Goal: Task Accomplishment & Management: Use online tool/utility

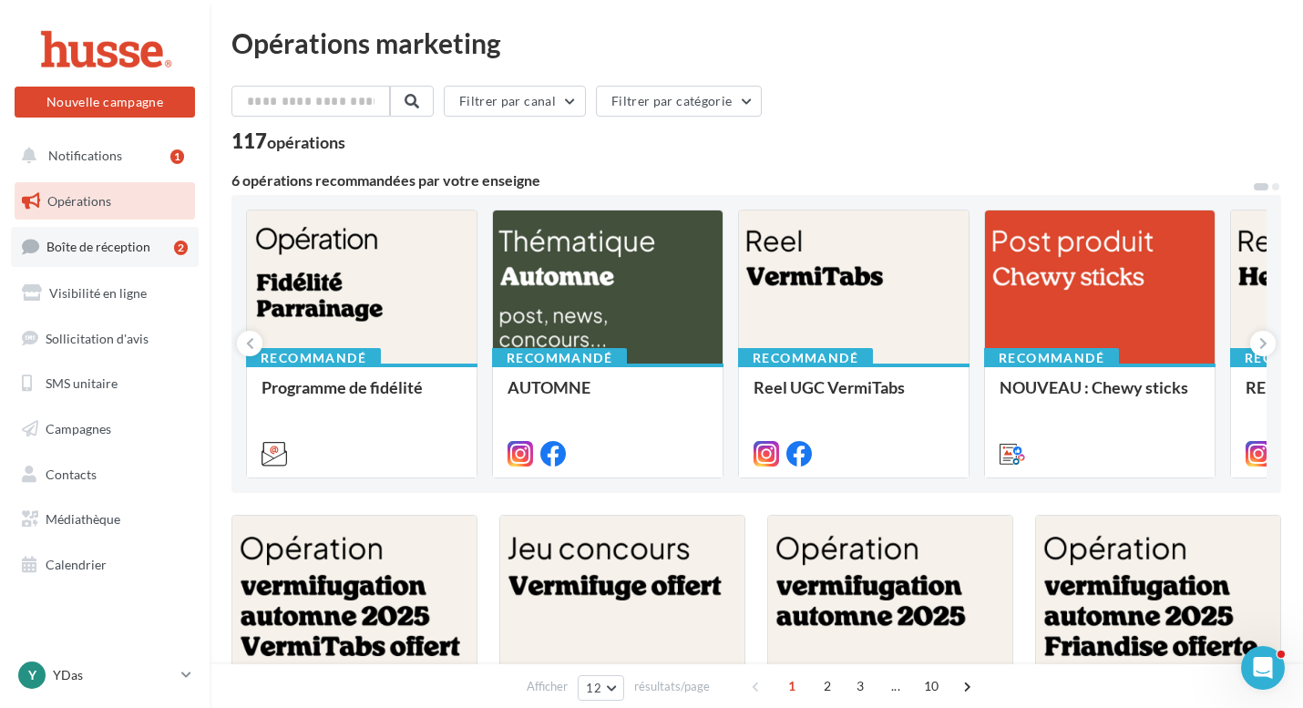
click at [124, 252] on span "Boîte de réception" at bounding box center [98, 246] width 104 height 15
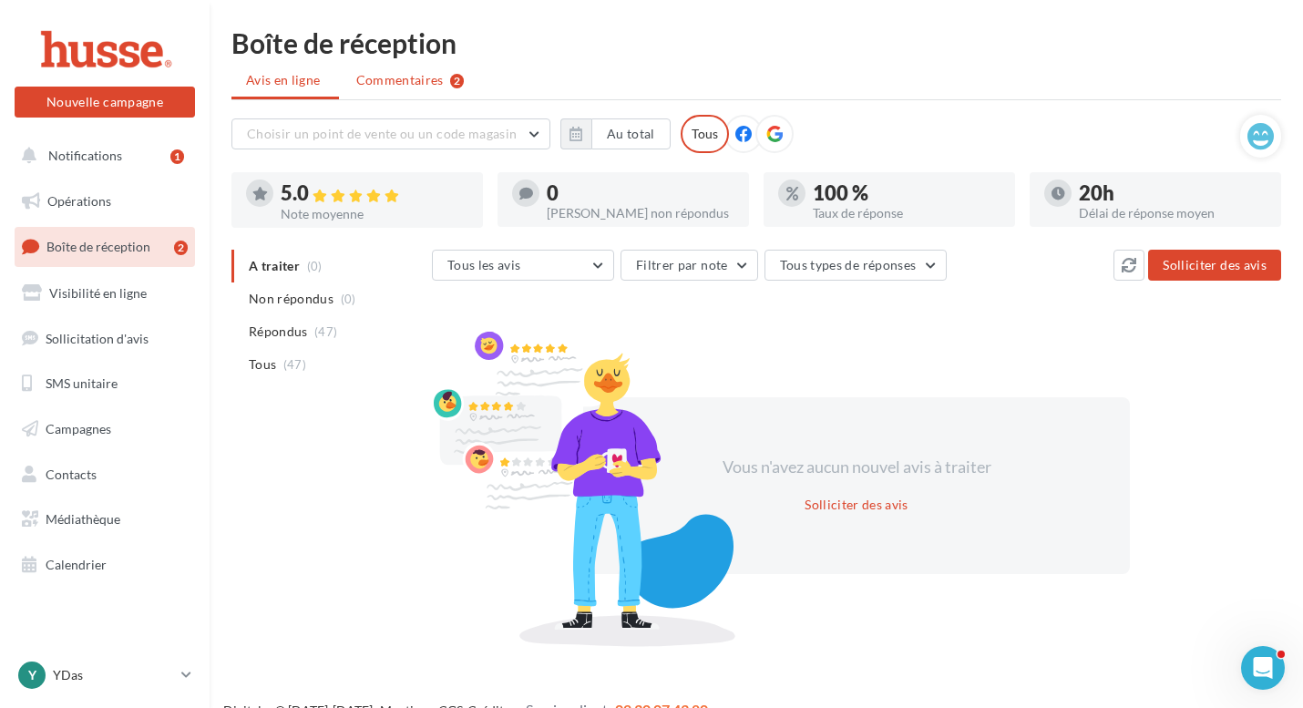
click at [375, 84] on span "Commentaires" at bounding box center [399, 80] width 87 height 18
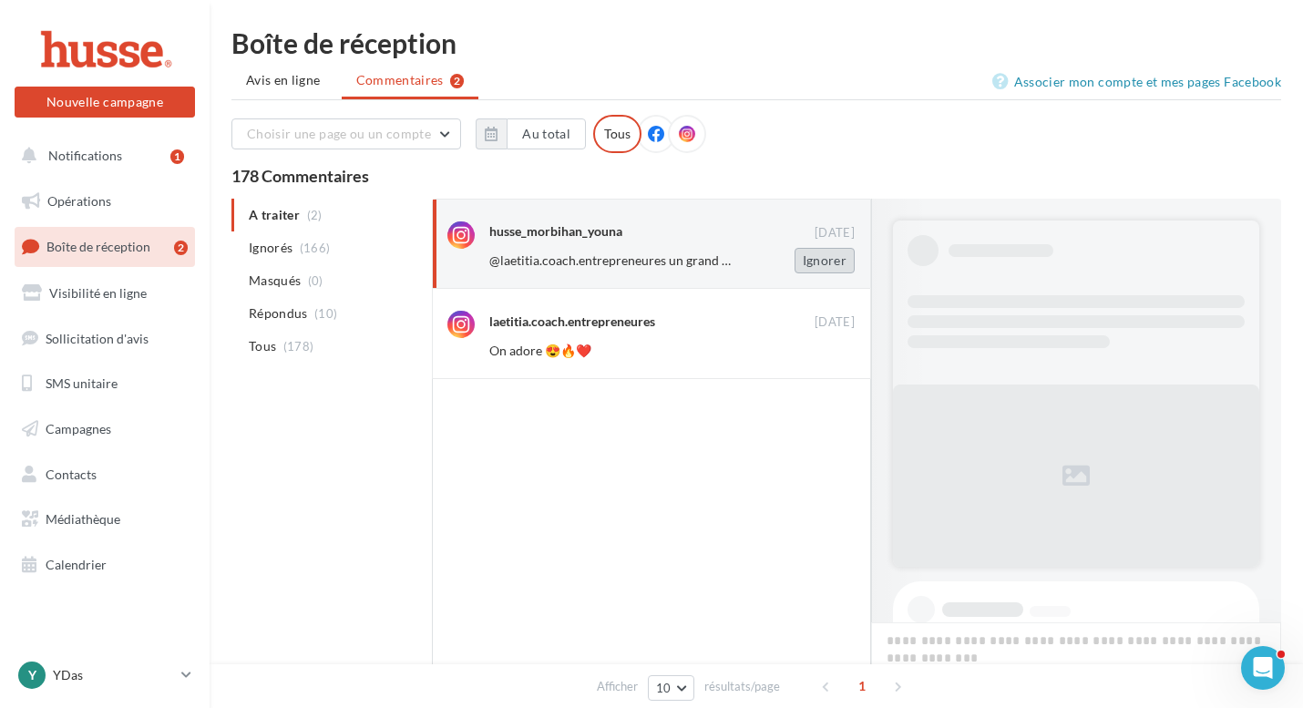
click at [824, 264] on button "Ignorer" at bounding box center [825, 261] width 60 height 26
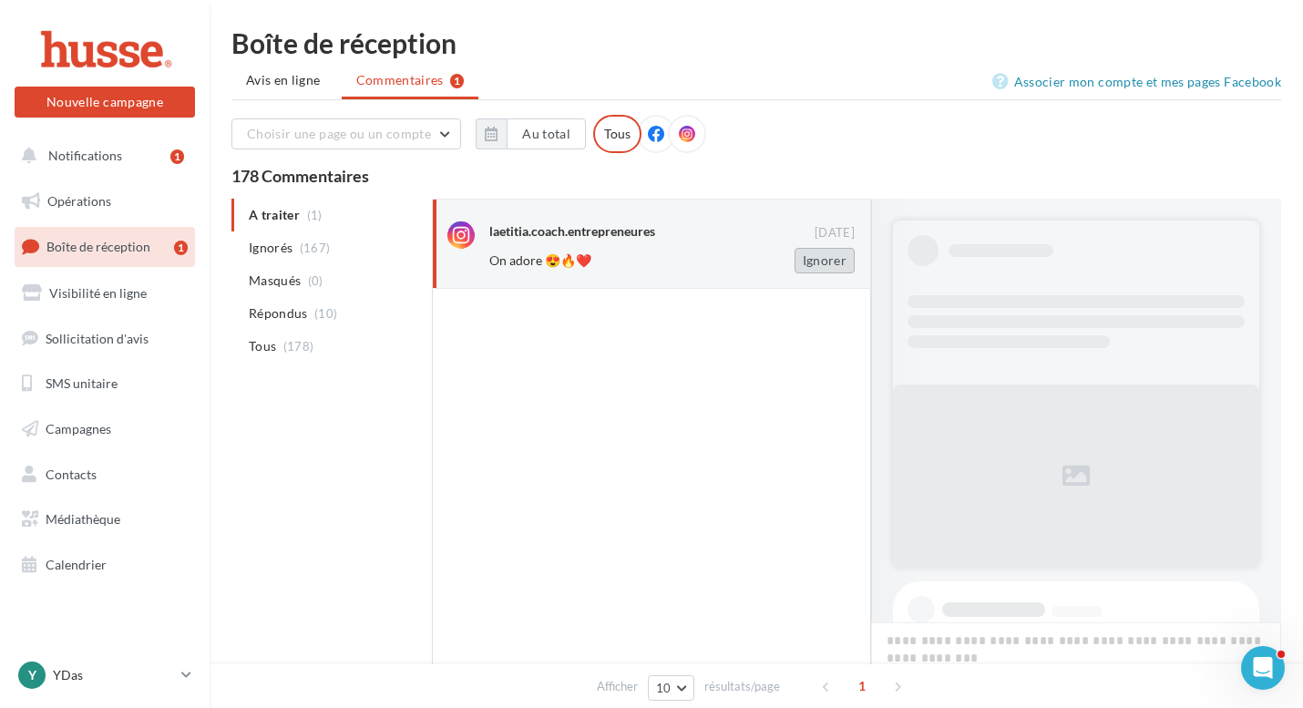
click at [823, 271] on button "Ignorer" at bounding box center [825, 261] width 60 height 26
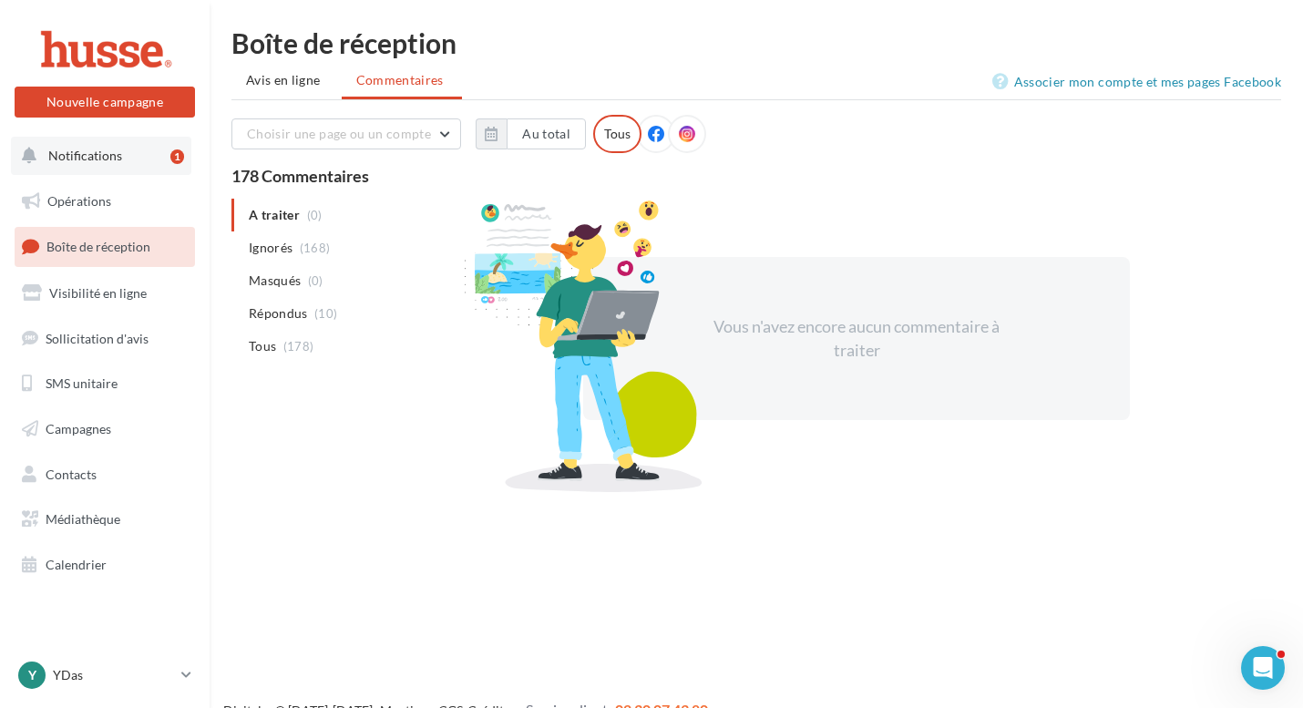
click at [100, 169] on button "Notifications 1" at bounding box center [101, 156] width 180 height 38
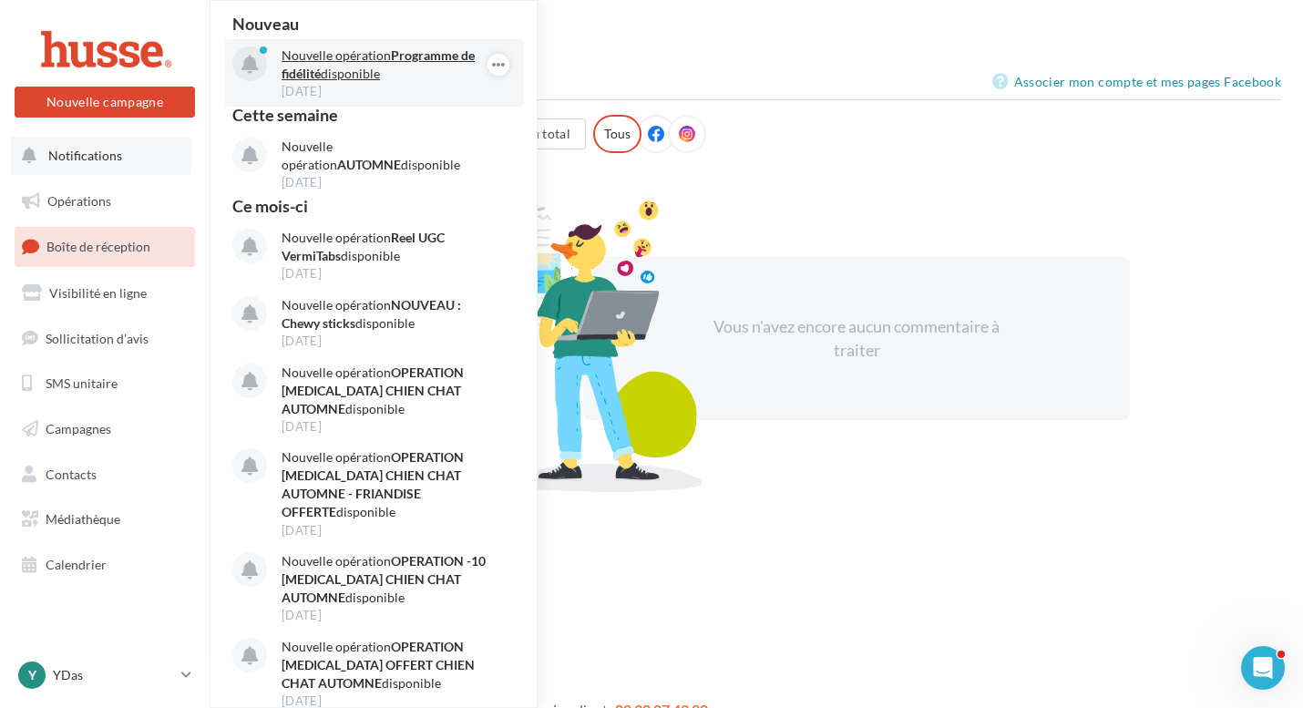
click at [325, 86] on div "[DATE]" at bounding box center [387, 91] width 211 height 16
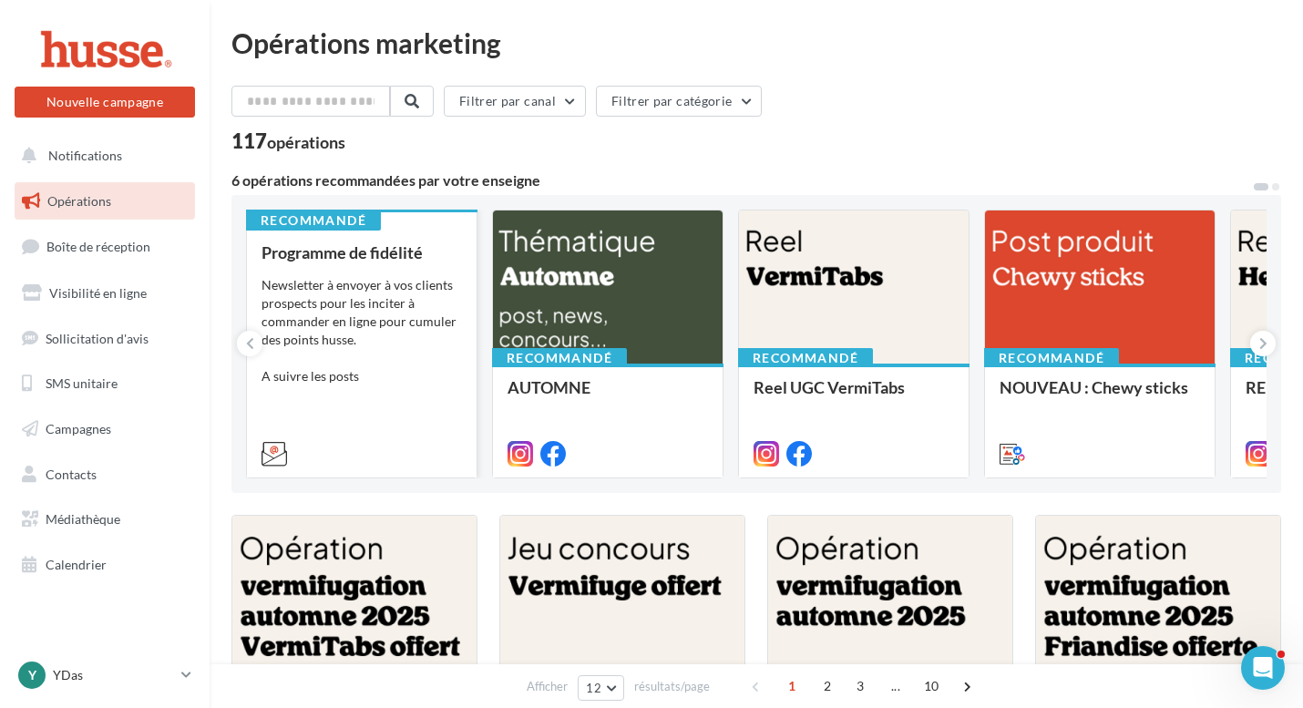
click at [367, 412] on div "Programme de fidélité Newsletter à envoyer à vos clients prospects pour les inc…" at bounding box center [362, 352] width 201 height 218
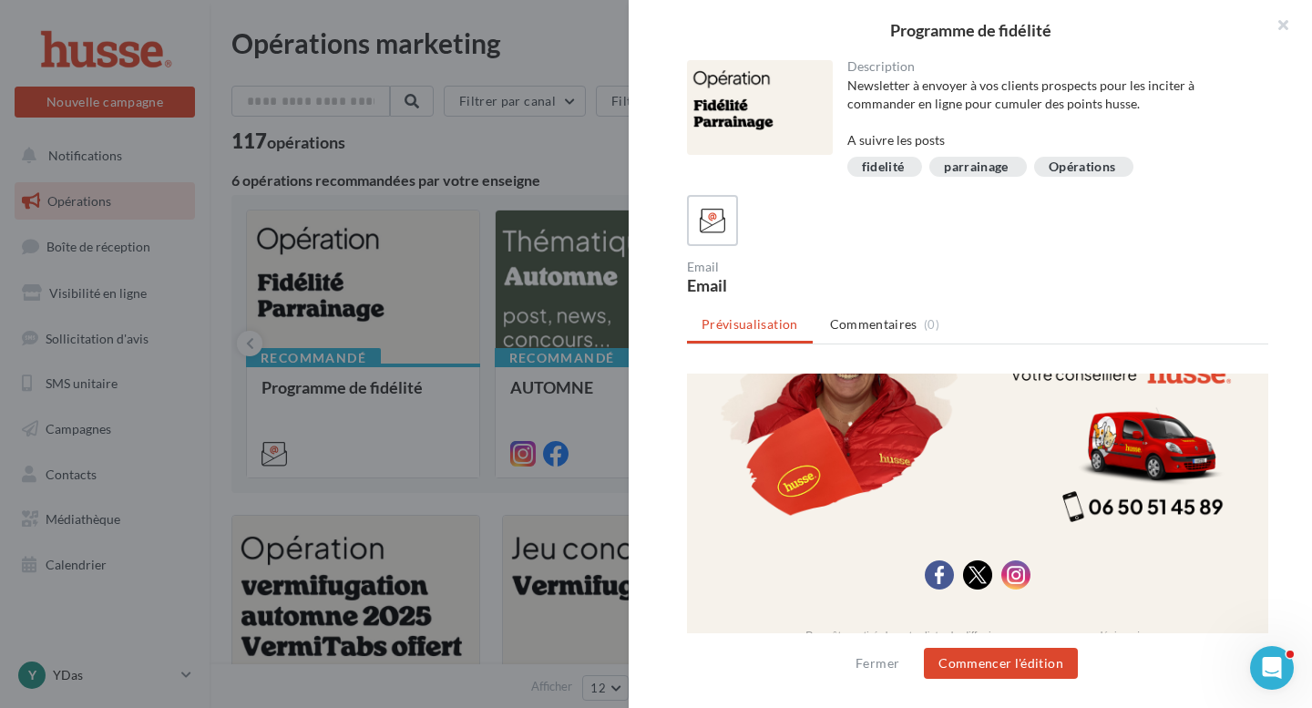
scroll to position [1854, 0]
drag, startPoint x: 1250, startPoint y: 395, endPoint x: 1942, endPoint y: 1013, distance: 928.3
click at [1064, 667] on button "Commencer l'édition" at bounding box center [1001, 663] width 154 height 31
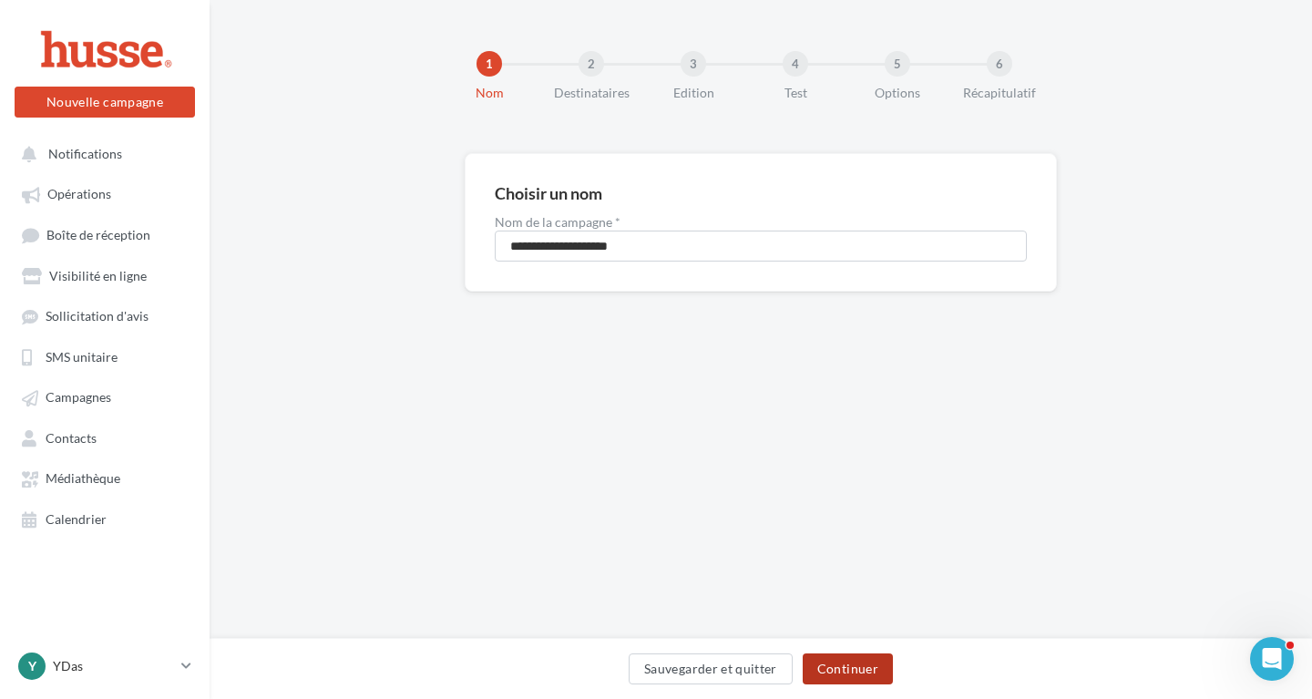
click at [844, 664] on button "Continuer" at bounding box center [848, 668] width 90 height 31
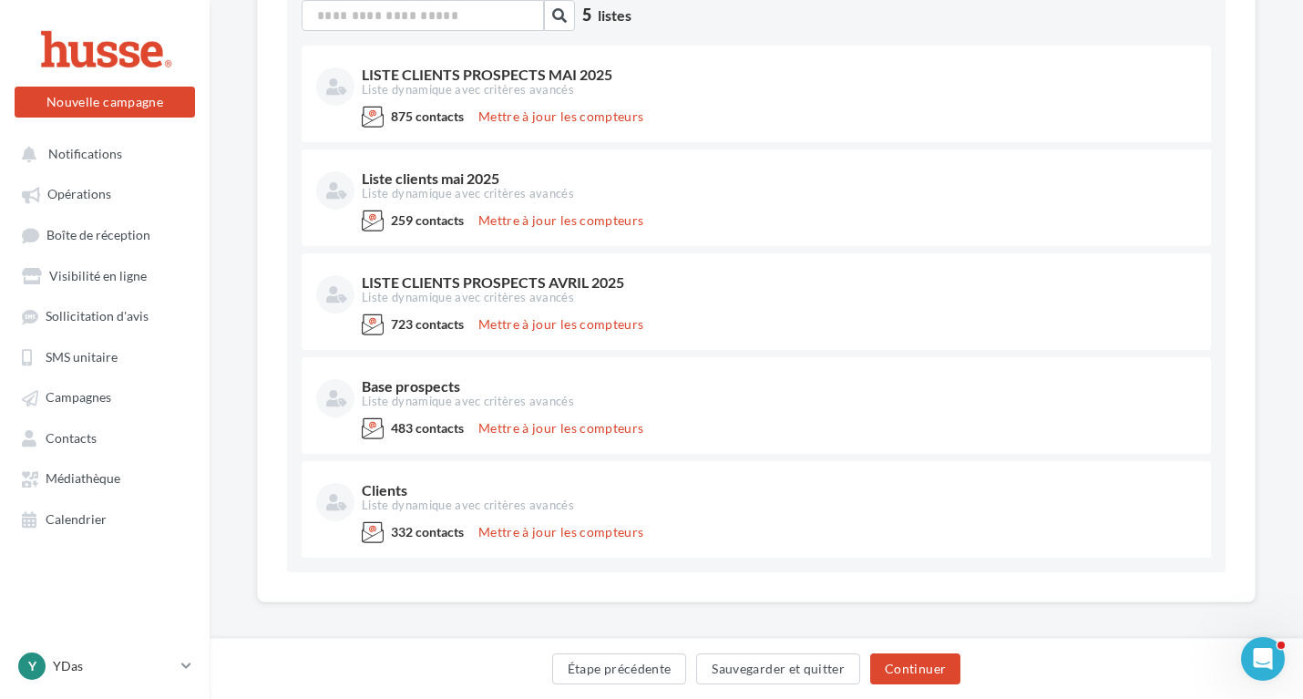
scroll to position [350, 0]
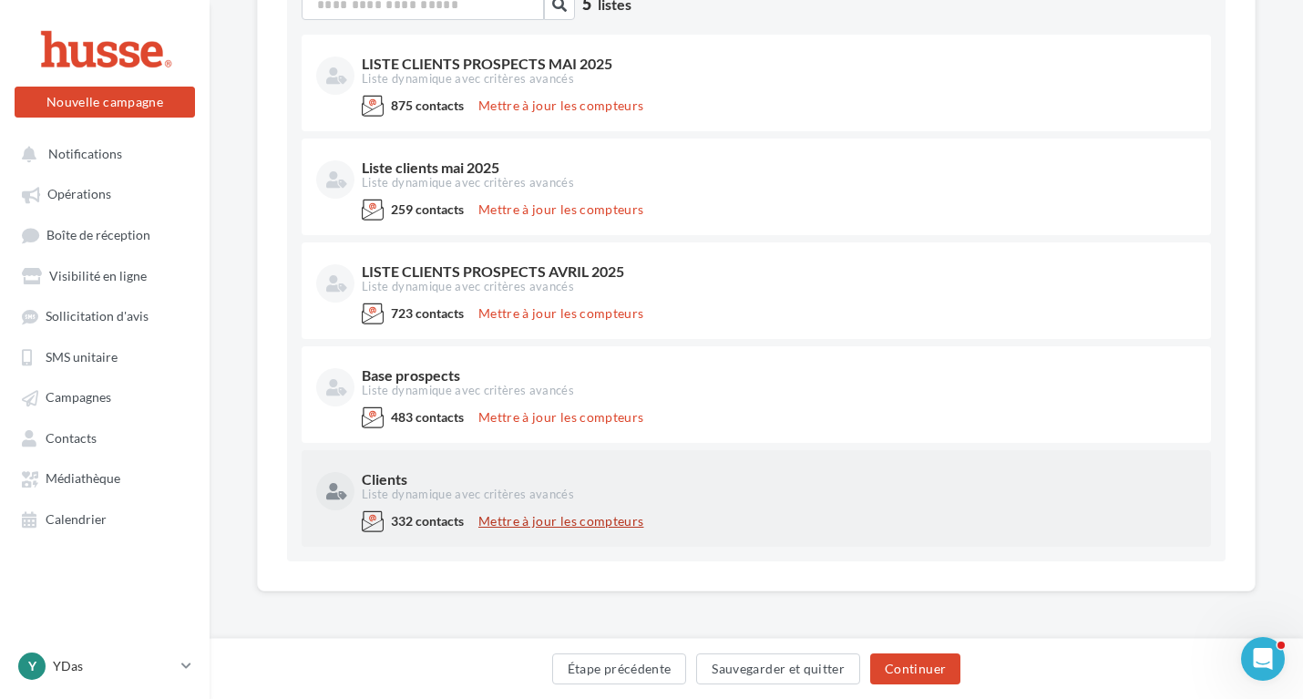
click at [556, 521] on button "Mettre à jour les compteurs" at bounding box center [561, 521] width 180 height 22
